Goal: Find specific page/section: Find specific page/section

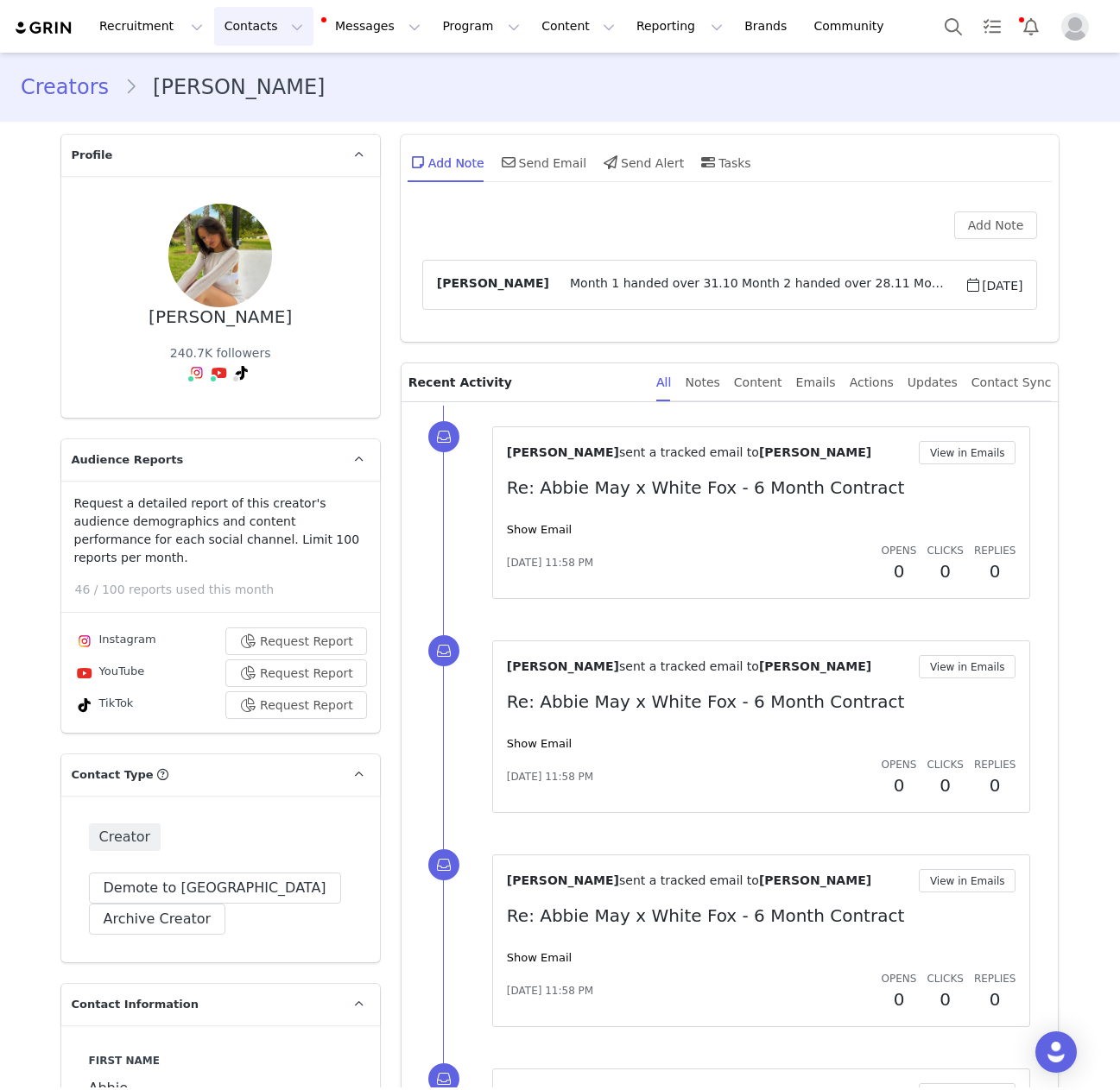
click at [229, 22] on button "Contacts Contacts" at bounding box center [264, 26] width 100 height 39
click at [246, 74] on p "Creators" at bounding box center [242, 77] width 52 height 18
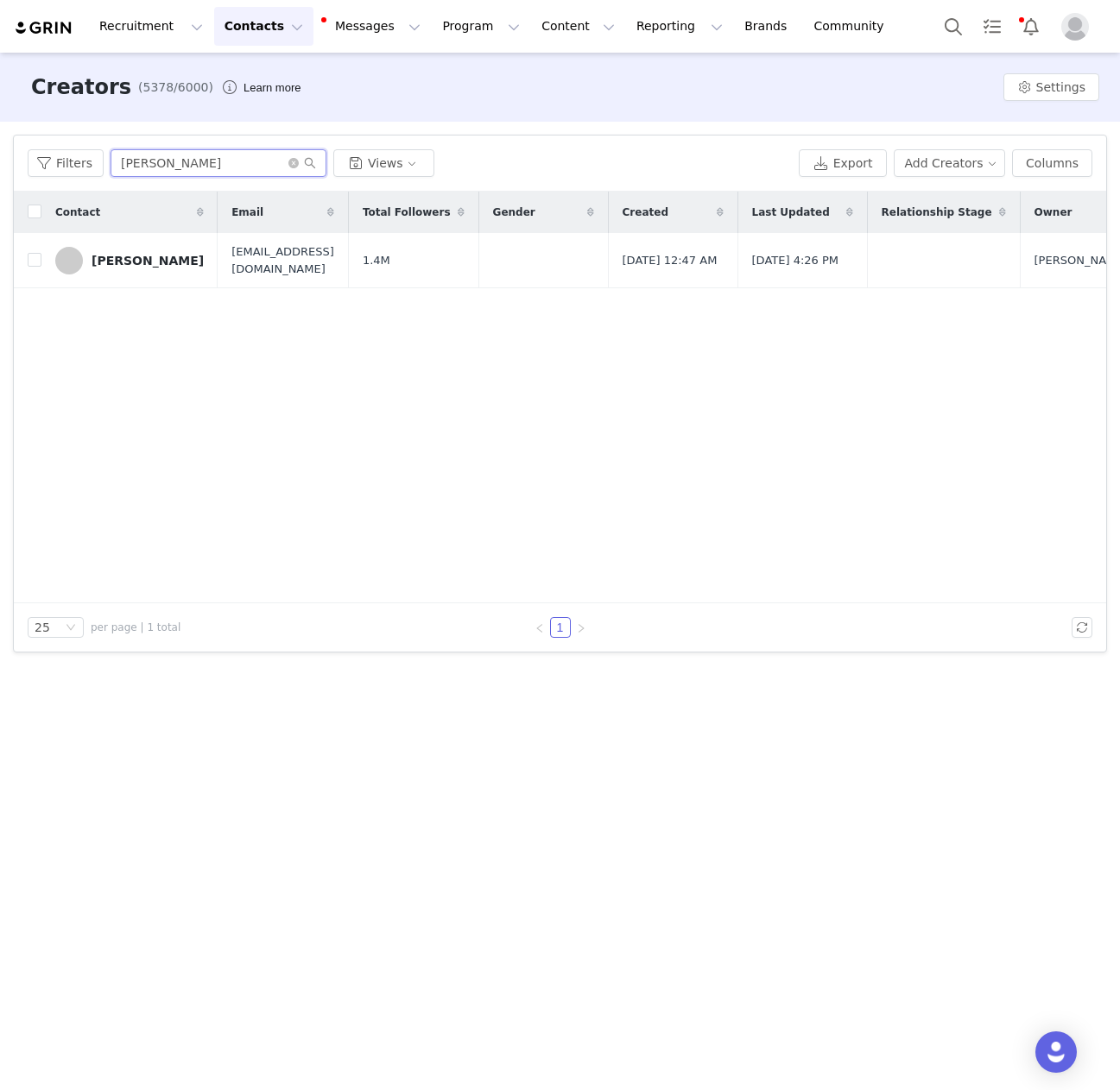
click at [133, 164] on input "[PERSON_NAME]" at bounding box center [219, 163] width 216 height 28
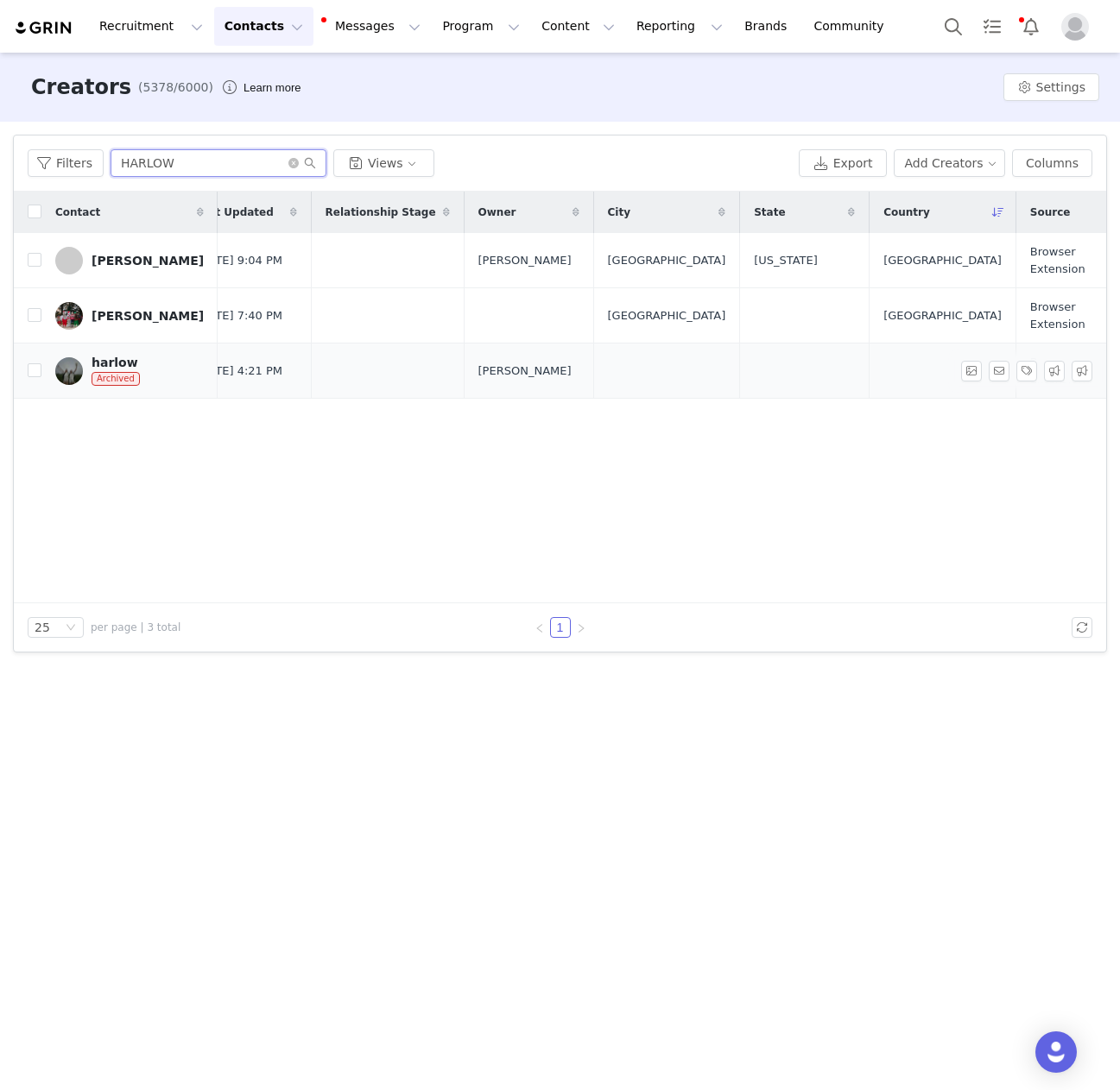
scroll to position [0, 593]
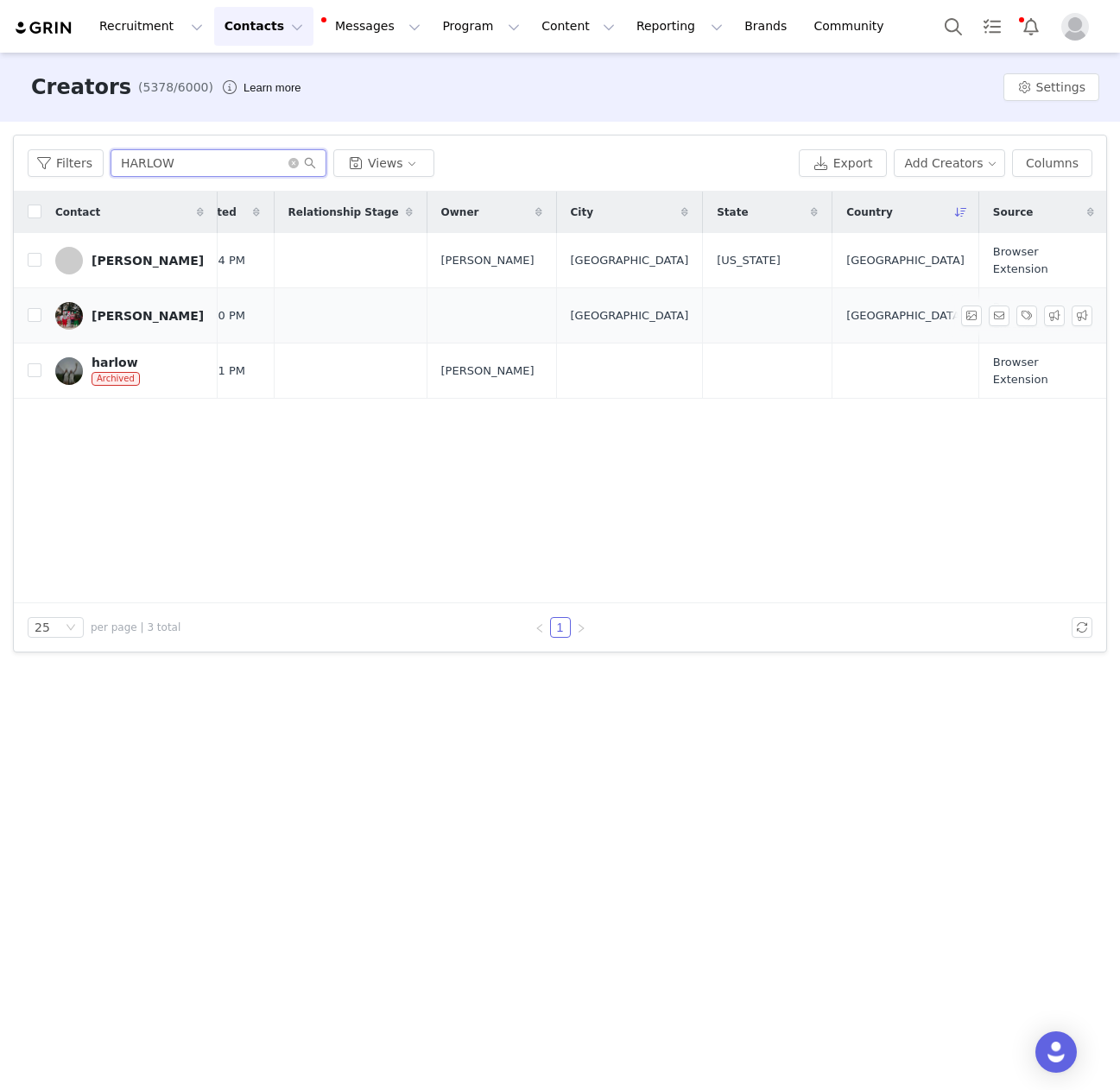
type input "HARLOW"
click at [125, 314] on div "[PERSON_NAME]" at bounding box center [148, 315] width 113 height 14
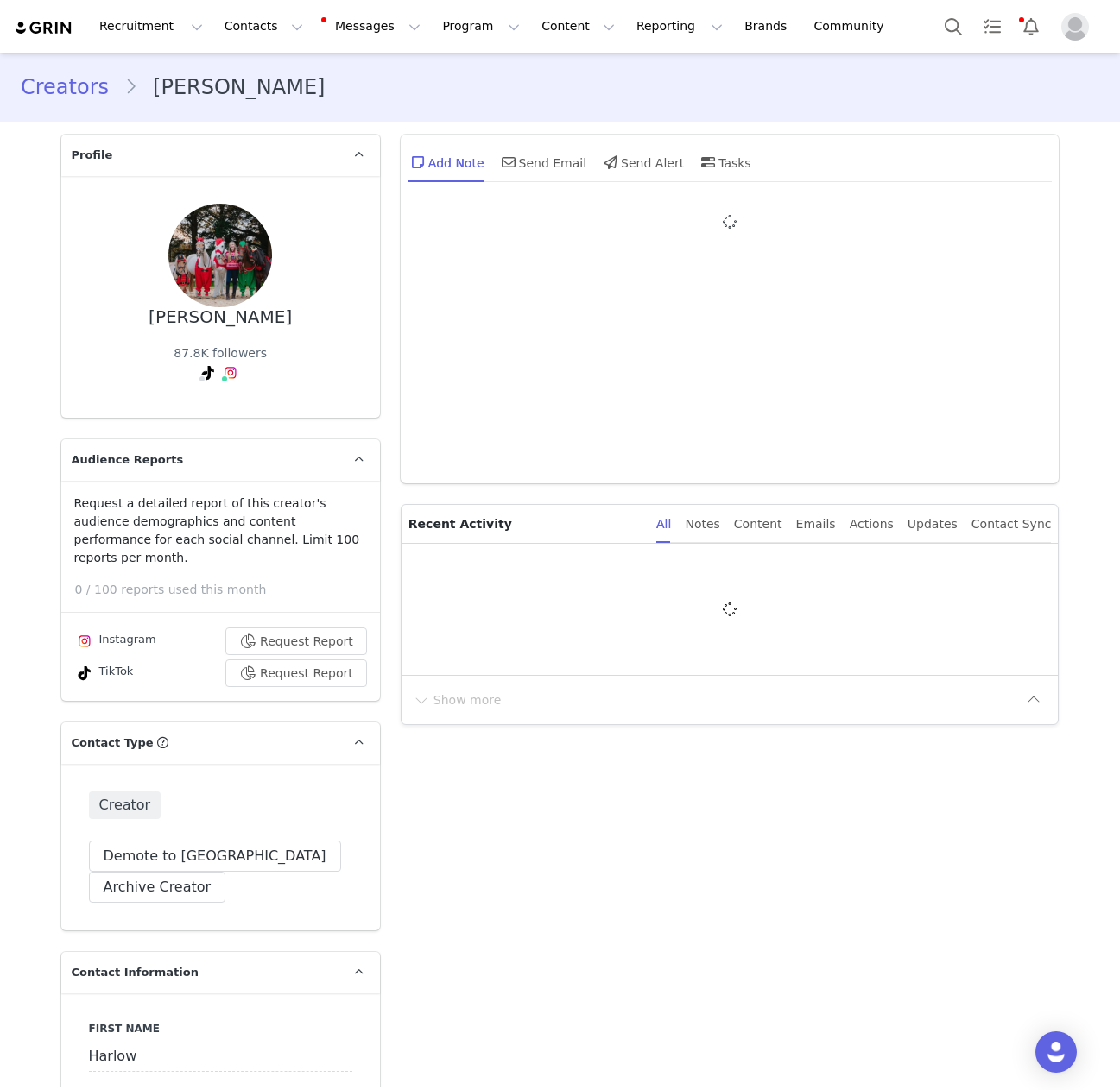
type input "+44 ([GEOGRAPHIC_DATA])"
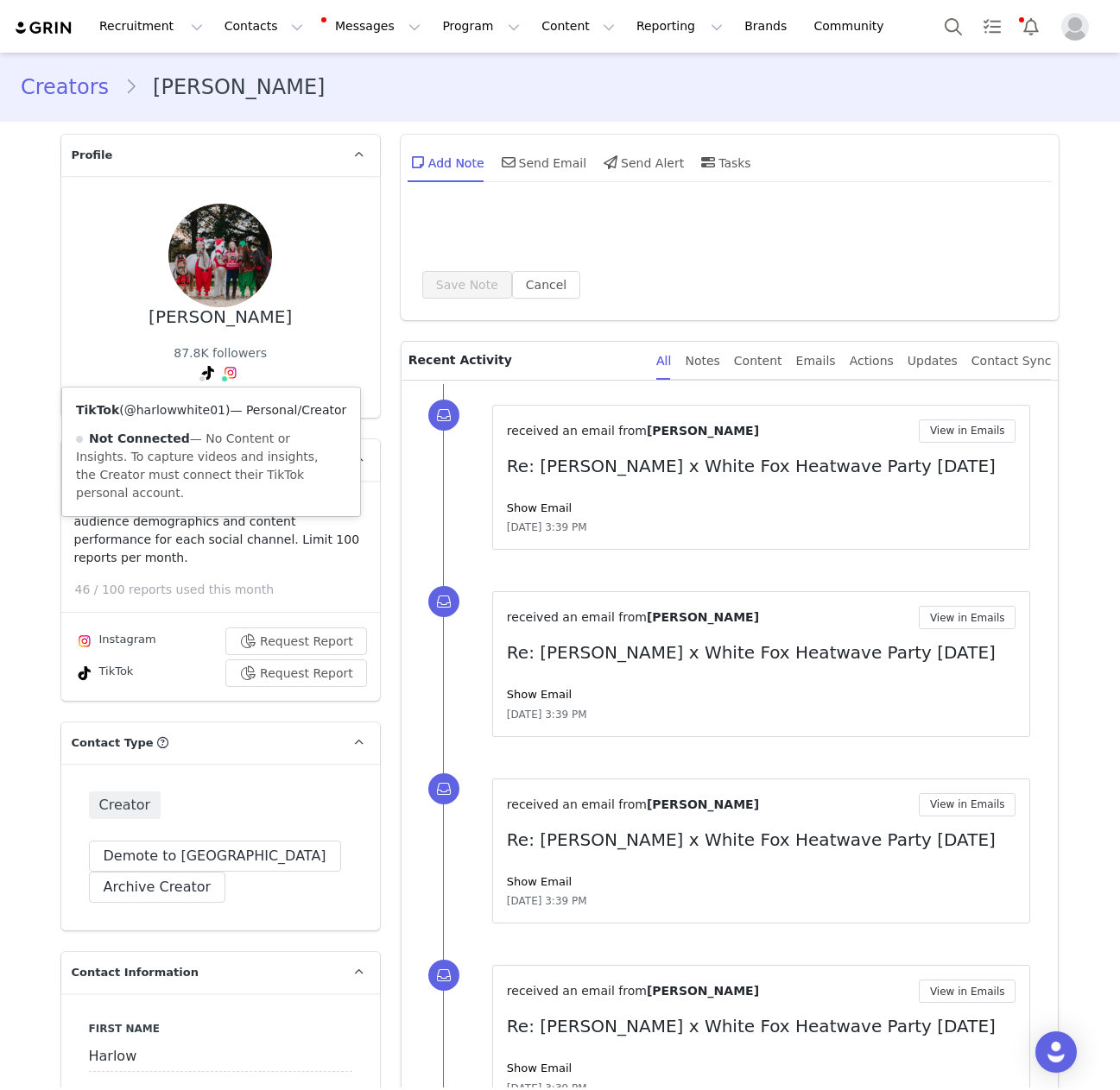
click at [193, 414] on link "@harlowwhite01" at bounding box center [175, 409] width 101 height 14
